Goal: Find specific page/section: Find specific page/section

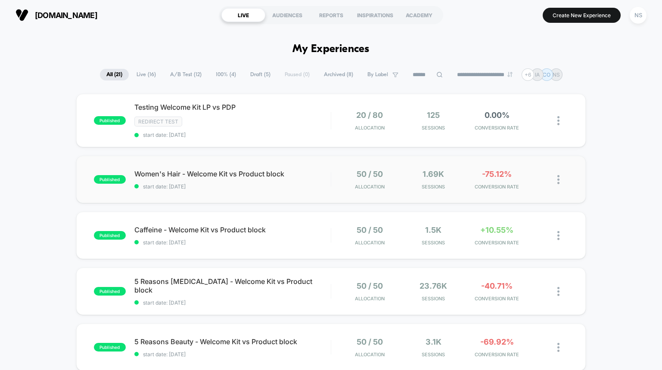
click at [557, 180] on img at bounding box center [558, 179] width 2 height 9
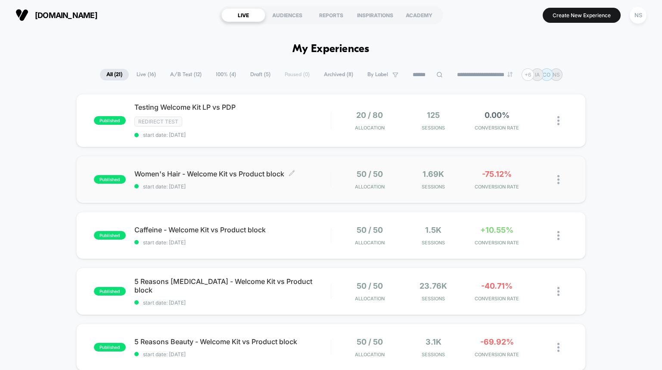
click at [239, 174] on span "Women's Hair - Welcome Kit vs Product block Click to edit experience details" at bounding box center [232, 174] width 196 height 9
click at [254, 172] on span "Women's Hair - Welcome Kit vs Product block Click to edit experience details" at bounding box center [232, 174] width 196 height 9
